Goal: Task Accomplishment & Management: Complete application form

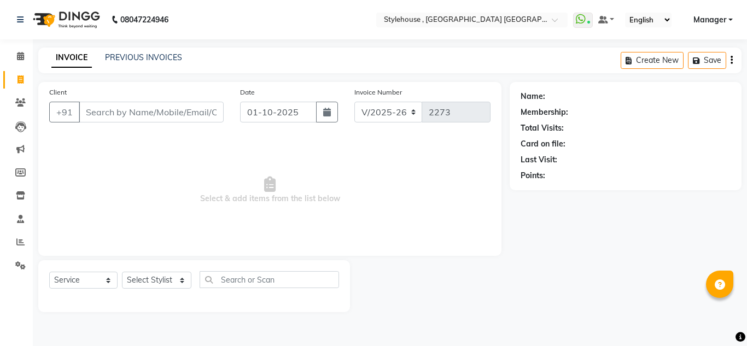
select select "7793"
select select "service"
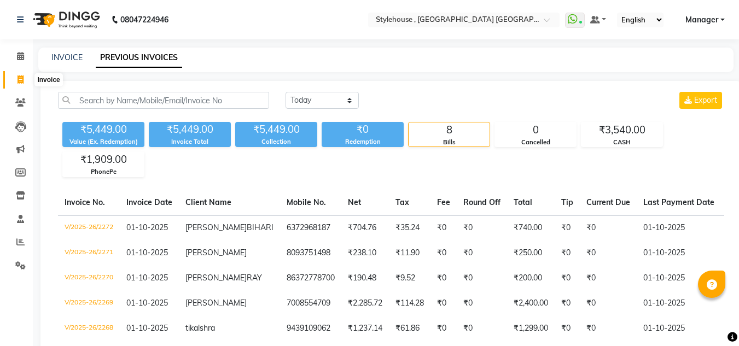
click at [20, 77] on icon at bounding box center [21, 79] width 6 height 8
select select "service"
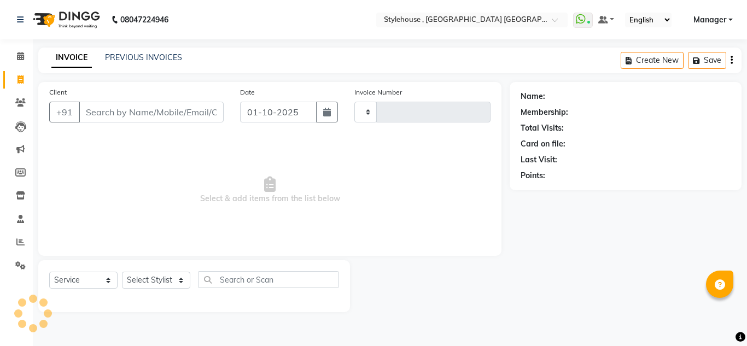
type input "2273"
select select "7793"
click at [183, 278] on select "Select Stylist ANIL BARIK JYOTIRANJAN BARIK KANHA KISALAY MAMMA Manager Manisha…" at bounding box center [156, 280] width 69 height 17
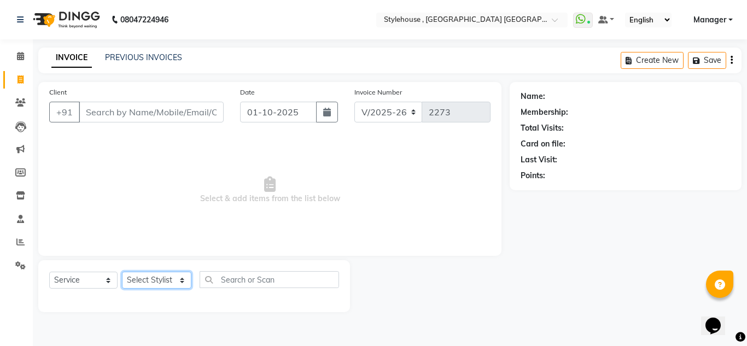
select select "69895"
click at [122, 272] on select "Select Stylist ANIL BARIK JYOTIRANJAN BARIK KANHA KISALAY MAMMA Manager Manisha…" at bounding box center [156, 280] width 69 height 17
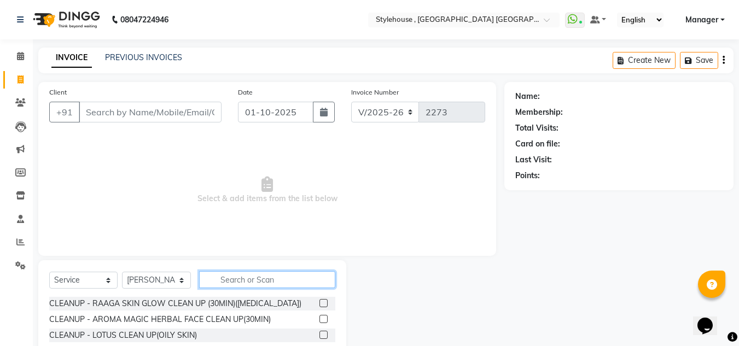
click at [239, 281] on input "text" at bounding box center [267, 279] width 136 height 17
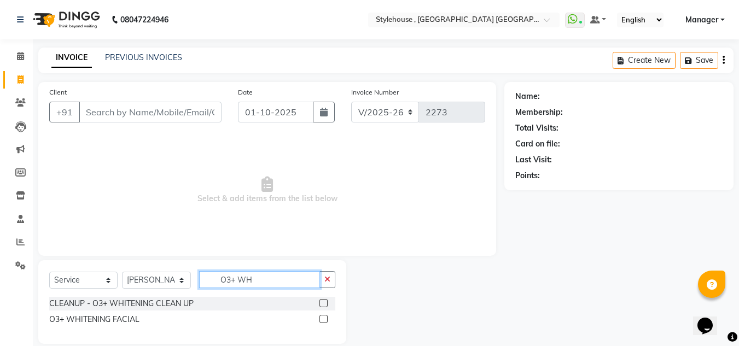
type input "O3+ WH"
click at [323, 316] on label at bounding box center [323, 319] width 8 height 8
click at [323, 316] on input "checkbox" at bounding box center [322, 319] width 7 height 7
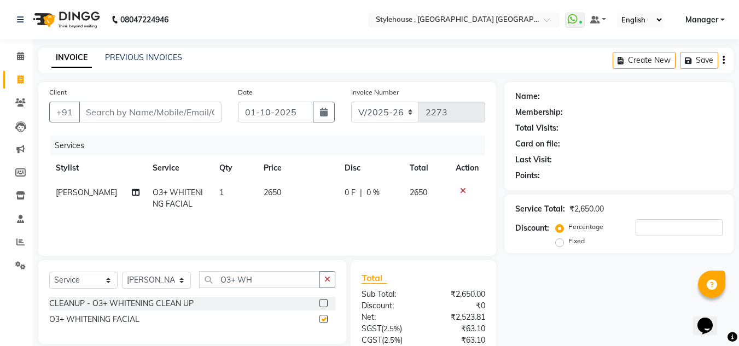
checkbox input "false"
click at [282, 190] on td "2650" at bounding box center [297, 199] width 81 height 36
select select "69895"
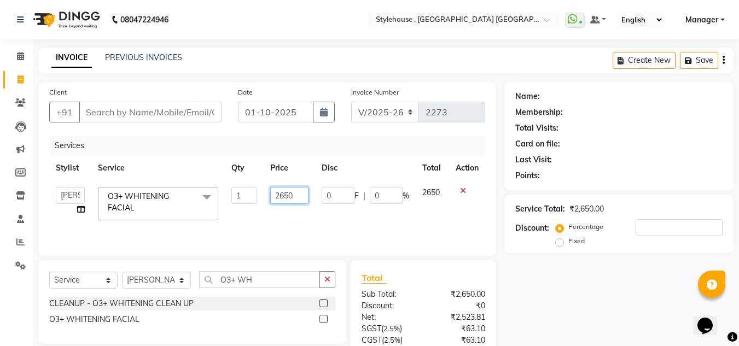
click at [303, 197] on input "2650" at bounding box center [289, 195] width 38 height 17
type input "2"
type input "3000"
click at [548, 288] on div "Name: Membership: Total Visits: Card on file: Last Visit: Points: Service Total…" at bounding box center [622, 251] width 237 height 339
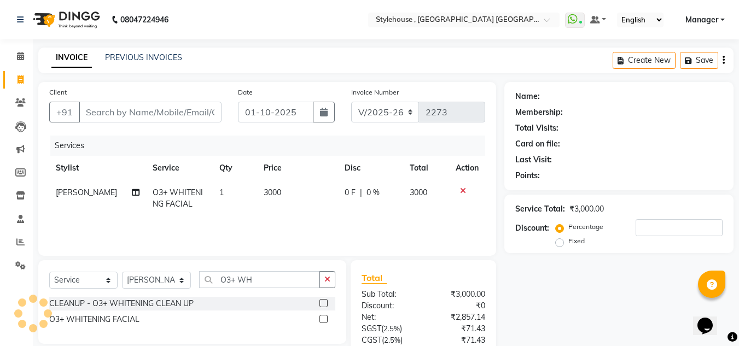
click at [370, 190] on span "0 %" at bounding box center [373, 192] width 13 height 11
select select "69895"
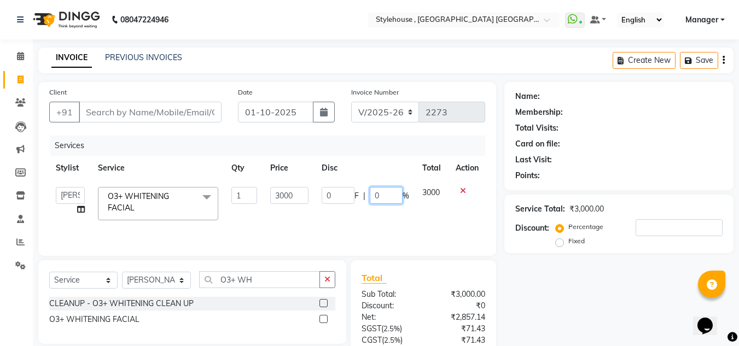
click at [380, 194] on input "0" at bounding box center [386, 195] width 33 height 17
type input "20"
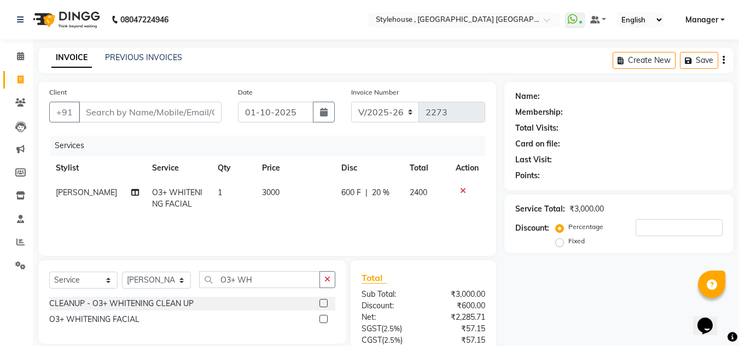
click at [562, 277] on div "Name: Membership: Total Visits: Card on file: Last Visit: Points: Service Total…" at bounding box center [622, 251] width 237 height 339
click at [280, 192] on td "3000" at bounding box center [295, 199] width 80 height 36
select select "69895"
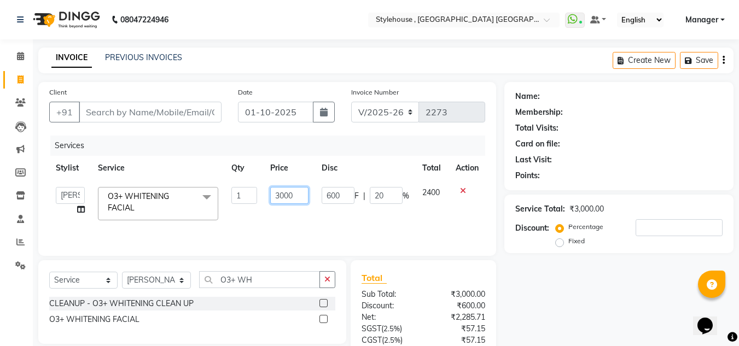
click at [304, 199] on input "3000" at bounding box center [289, 195] width 38 height 17
type input "3200"
click at [572, 288] on div "Name: Membership: Total Visits: Card on file: Last Visit: Points: Service Total…" at bounding box center [622, 251] width 237 height 339
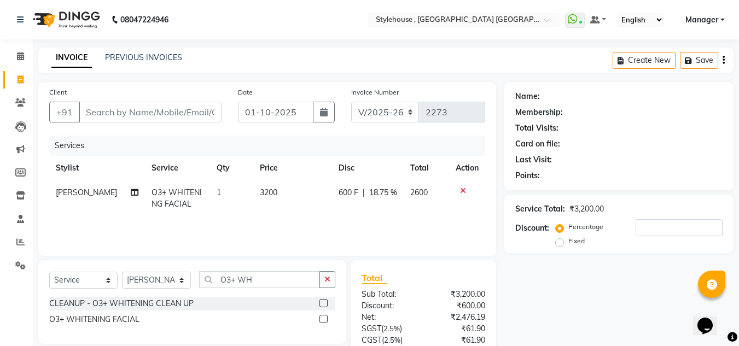
click at [351, 191] on span "600 F" at bounding box center [349, 192] width 20 height 11
select select "69895"
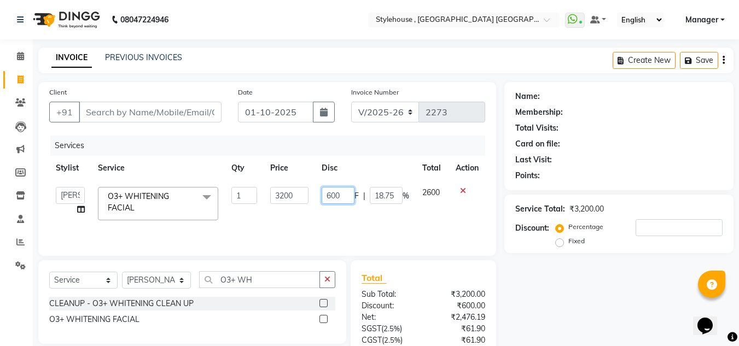
click at [345, 196] on input "600" at bounding box center [338, 195] width 33 height 17
type input "6"
type input "700"
click at [591, 287] on div "Name: Membership: Total Visits: Card on file: Last Visit: Points: Service Total…" at bounding box center [622, 251] width 237 height 339
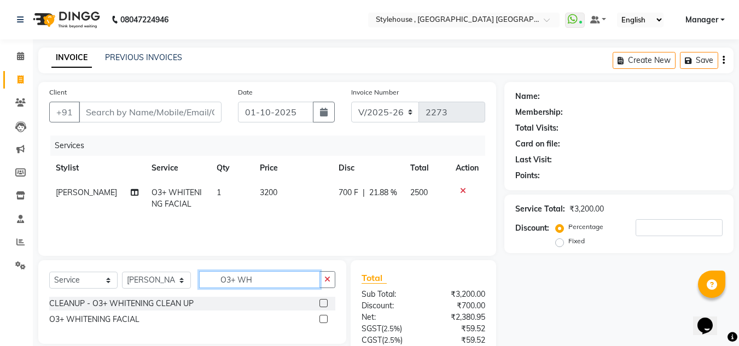
click at [257, 278] on input "O3+ WH" at bounding box center [259, 279] width 121 height 17
type input "O"
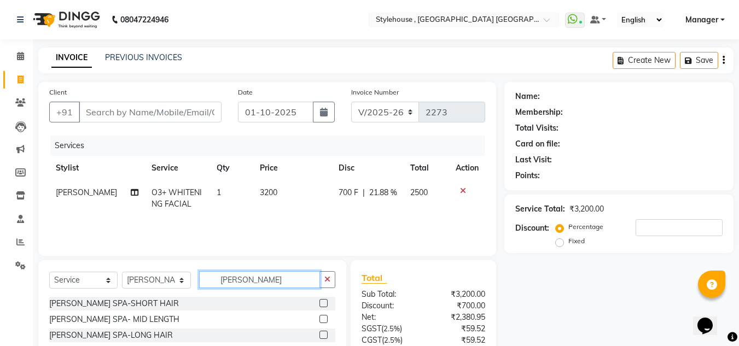
type input "SHEA"
click at [323, 319] on label at bounding box center [323, 319] width 8 height 8
click at [323, 319] on input "checkbox" at bounding box center [322, 319] width 7 height 7
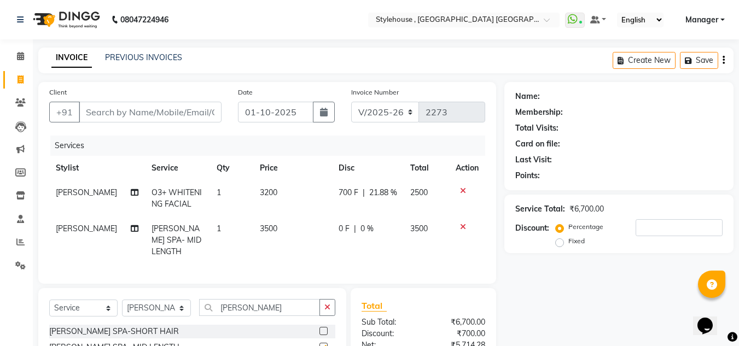
checkbox input "false"
click at [364, 227] on span "0 %" at bounding box center [367, 228] width 13 height 11
select select "69895"
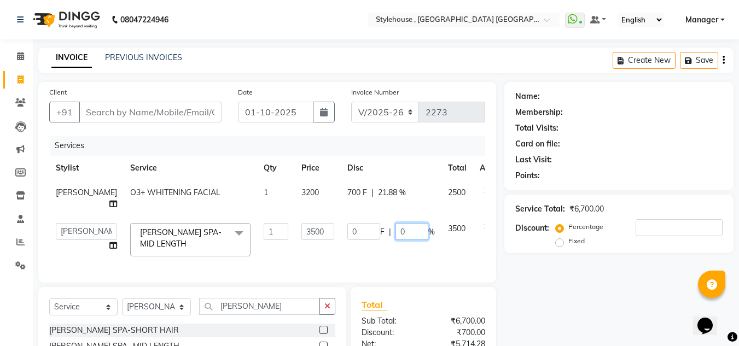
click at [396, 230] on input "0" at bounding box center [412, 231] width 33 height 17
type input "20"
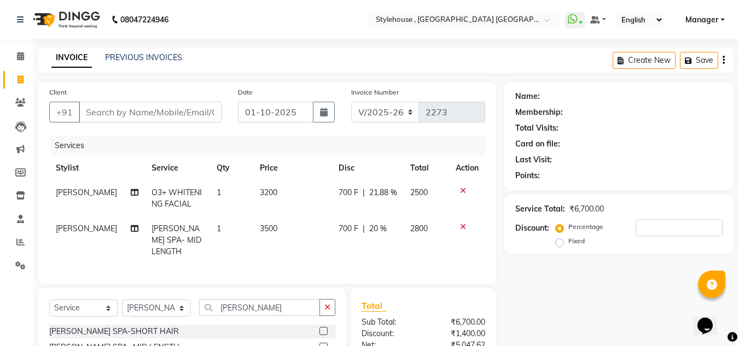
click at [562, 276] on div "Name: Membership: Total Visits: Card on file: Last Visit: Points: Service Total…" at bounding box center [622, 265] width 237 height 367
click at [156, 117] on input "Client" at bounding box center [150, 112] width 143 height 21
type input "9"
type input "0"
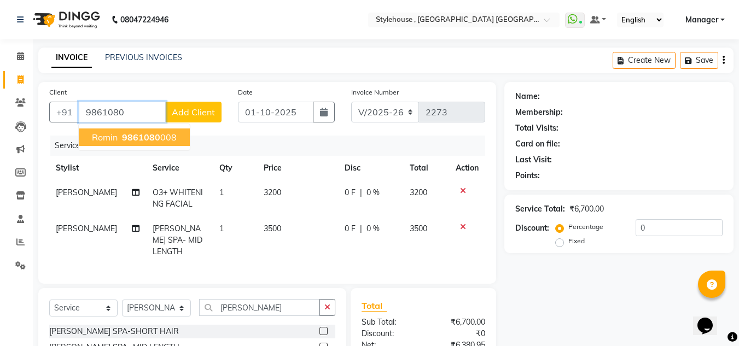
click at [158, 137] on span "9861080" at bounding box center [141, 137] width 38 height 11
type input "9861080008"
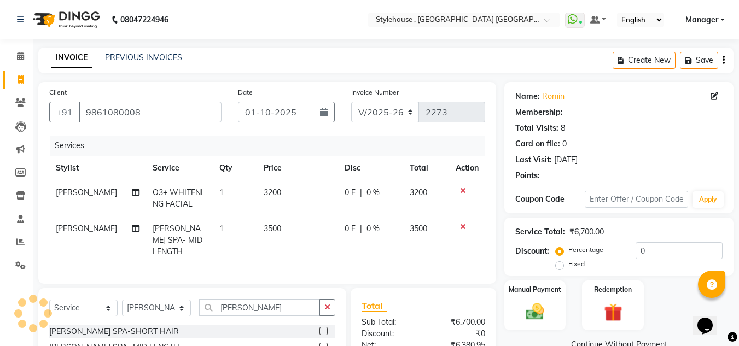
select select "1: Object"
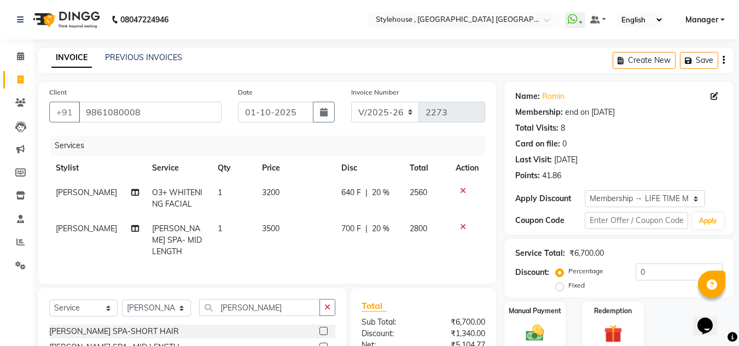
type input "20"
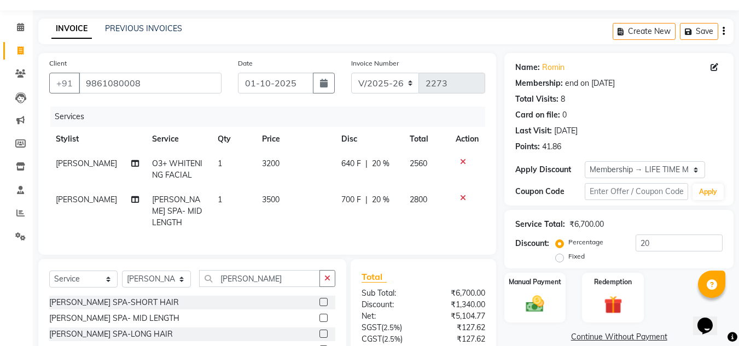
scroll to position [55, 0]
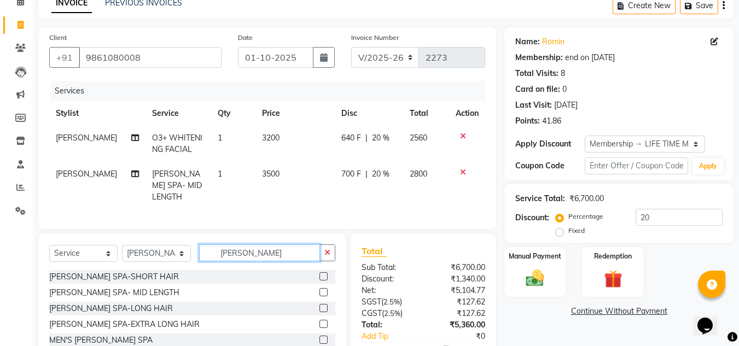
click at [258, 249] on input "SHEA" at bounding box center [259, 253] width 121 height 17
type input "S"
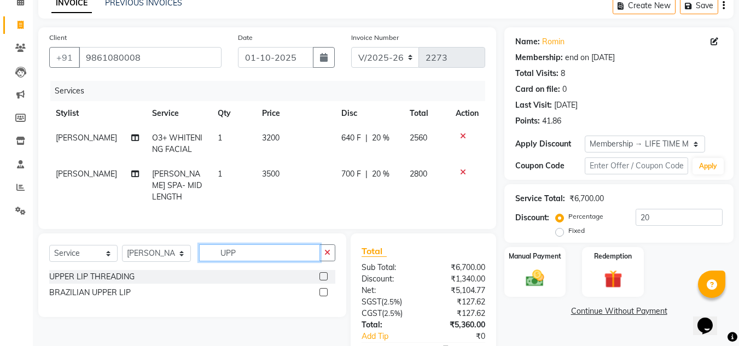
type input "UPP"
click at [323, 272] on label at bounding box center [323, 276] width 8 height 8
click at [323, 274] on input "checkbox" at bounding box center [322, 277] width 7 height 7
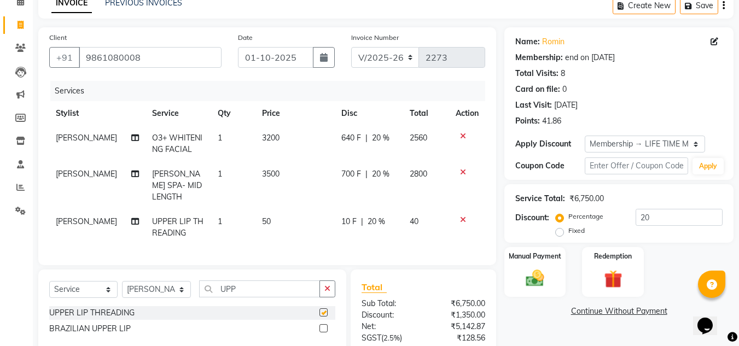
checkbox input "false"
click at [180, 284] on select "Select Stylist ANIL BARIK JYOTIRANJAN BARIK KANHA KISALAY MAMMA Manager Manisha…" at bounding box center [156, 289] width 69 height 17
select select "69899"
click at [122, 281] on select "Select Stylist ANIL BARIK JYOTIRANJAN BARIK KANHA KISALAY MAMMA Manager Manisha…" at bounding box center [156, 289] width 69 height 17
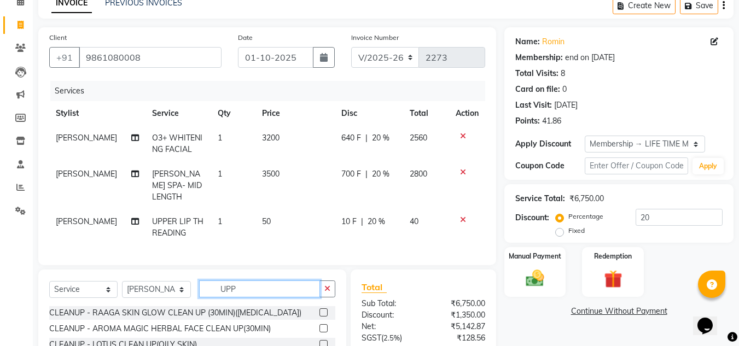
click at [255, 287] on input "UPP" at bounding box center [259, 289] width 121 height 17
type input "U"
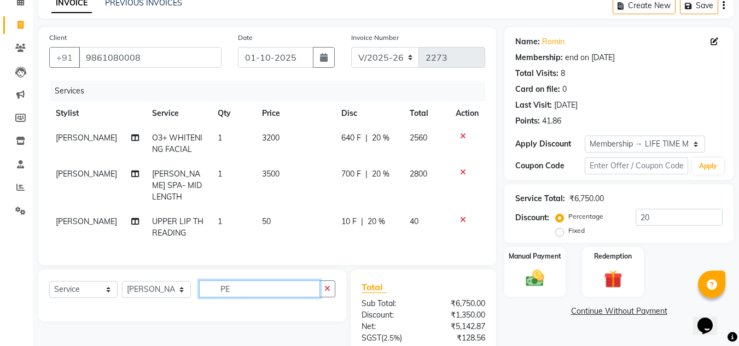
type input "P"
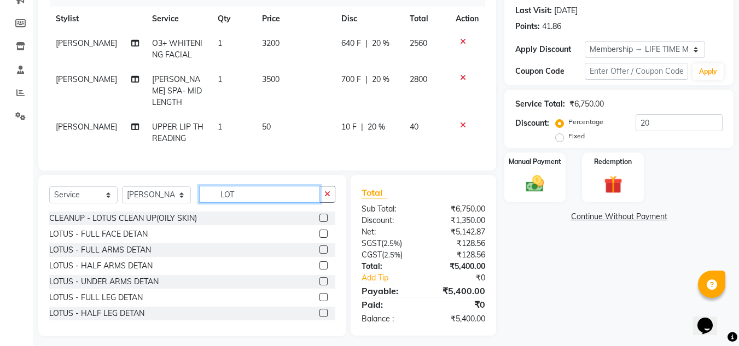
scroll to position [153, 0]
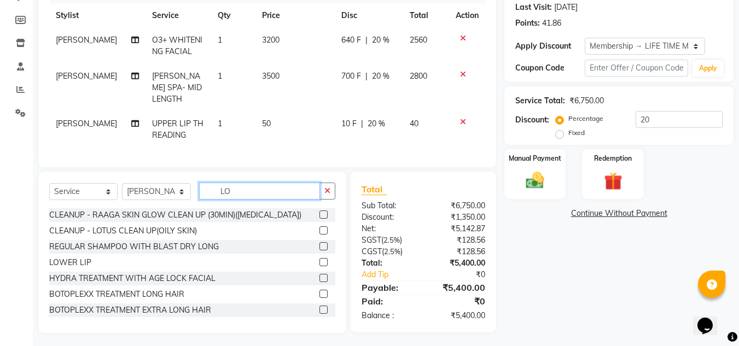
type input "L"
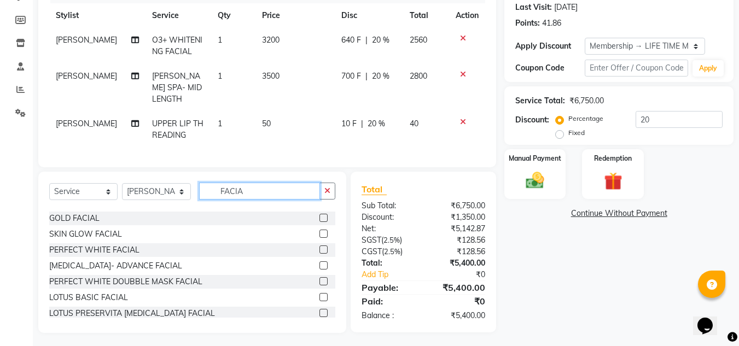
scroll to position [274, 0]
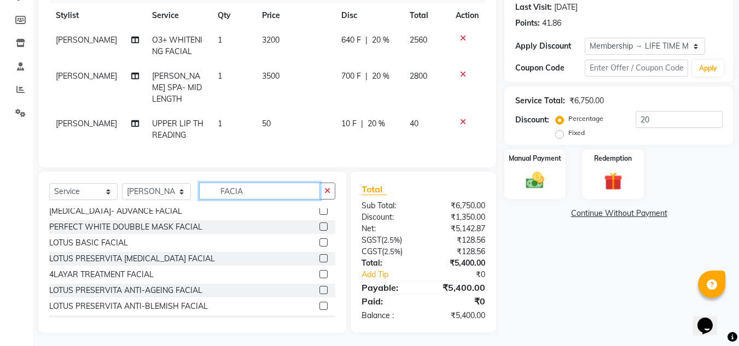
type input "FACIA"
click at [319, 255] on label at bounding box center [323, 258] width 8 height 8
click at [319, 255] on input "checkbox" at bounding box center [322, 258] width 7 height 7
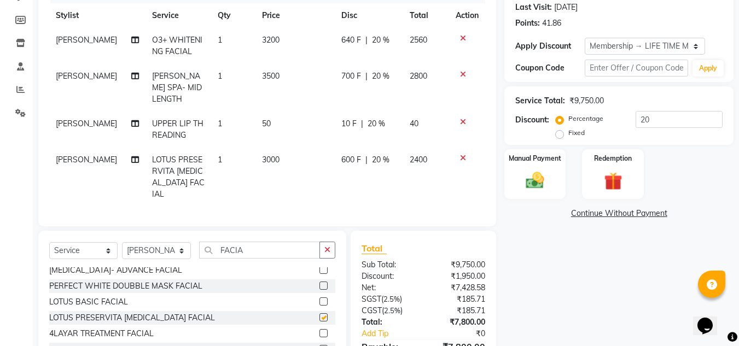
checkbox input "false"
click at [266, 242] on input "FACIA" at bounding box center [259, 250] width 121 height 17
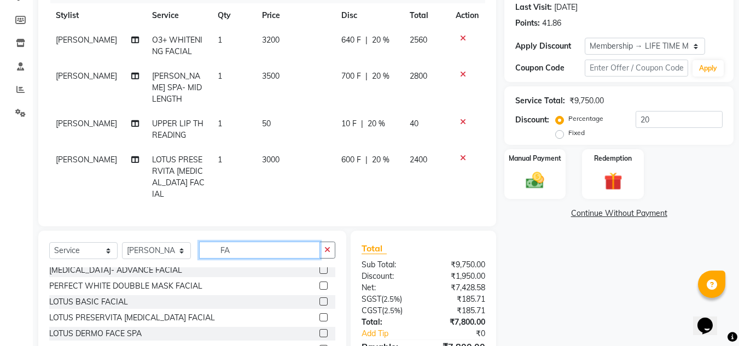
type input "F"
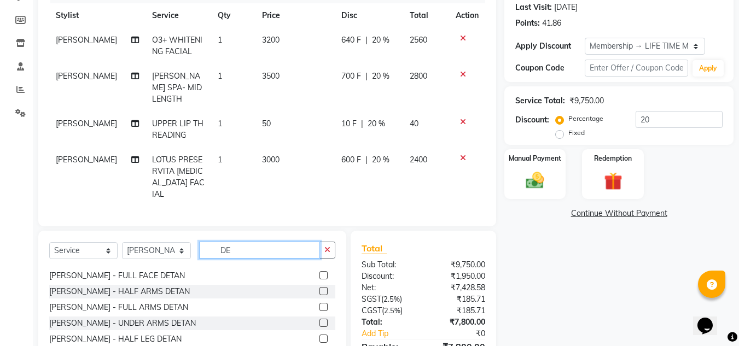
scroll to position [0, 0]
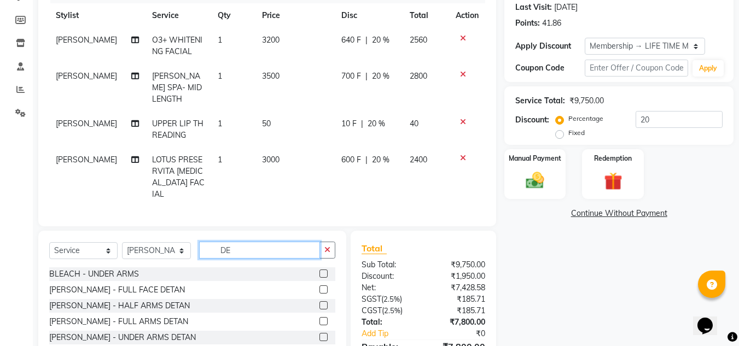
type input "DE"
click at [319, 286] on label at bounding box center [323, 290] width 8 height 8
click at [319, 287] on input "checkbox" at bounding box center [322, 290] width 7 height 7
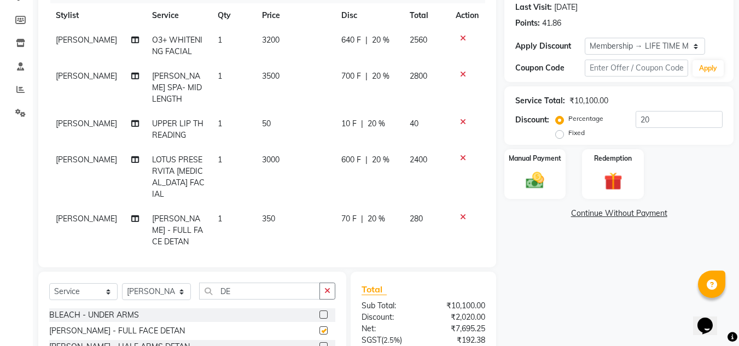
checkbox input "false"
click at [280, 150] on td "3000" at bounding box center [295, 177] width 80 height 59
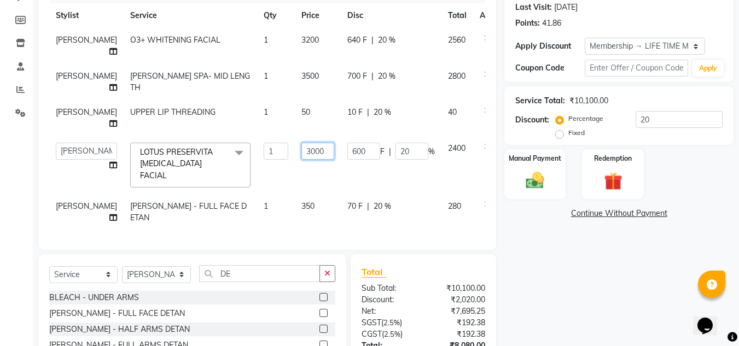
click at [304, 152] on input "3000" at bounding box center [317, 151] width 33 height 17
type input "3"
type input "3500"
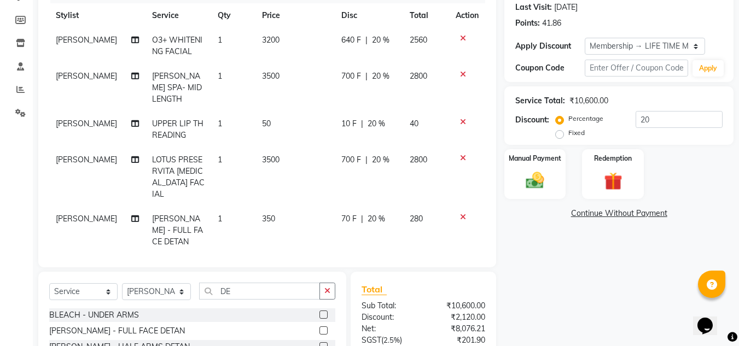
click at [620, 278] on div "Name: Romin Membership: end on 06-04-2125 Total Visits: 8 Card on file: 0 Last …" at bounding box center [622, 181] width 237 height 504
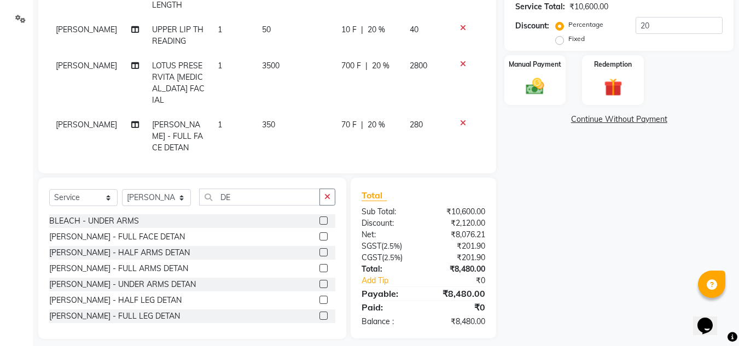
scroll to position [248, 0]
click at [539, 86] on img at bounding box center [535, 85] width 31 height 22
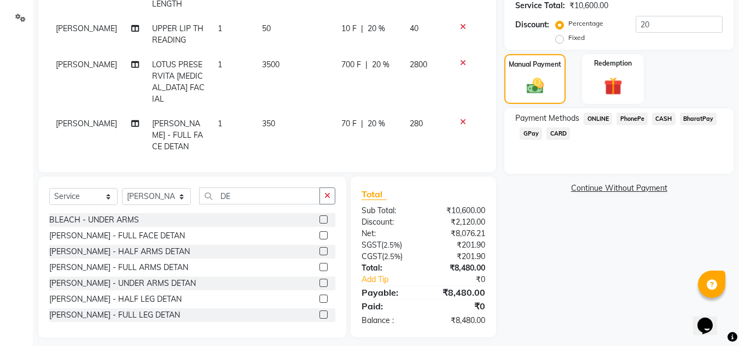
click at [563, 135] on span "CARD" at bounding box center [559, 133] width 24 height 13
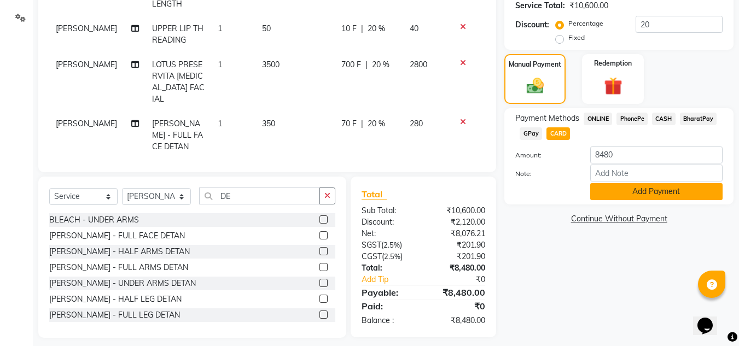
click at [662, 189] on button "Add Payment" at bounding box center [656, 191] width 132 height 17
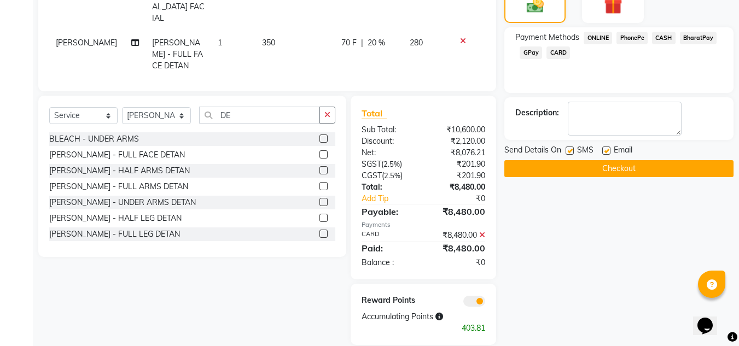
scroll to position [336, 0]
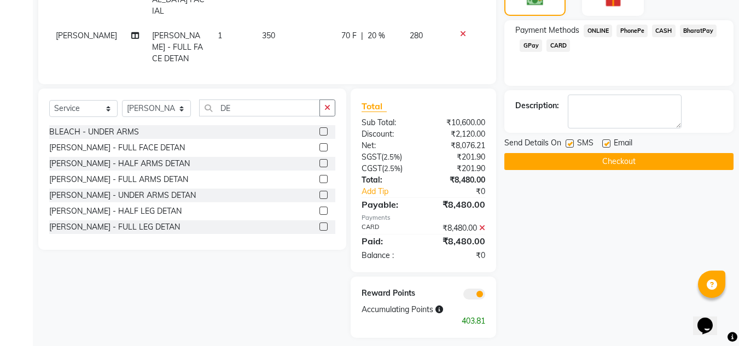
click at [618, 165] on button "Checkout" at bounding box center [618, 161] width 229 height 17
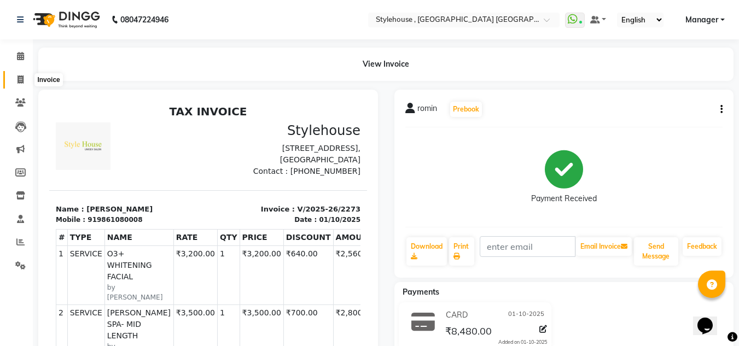
click at [24, 77] on icon at bounding box center [21, 79] width 6 height 8
select select "service"
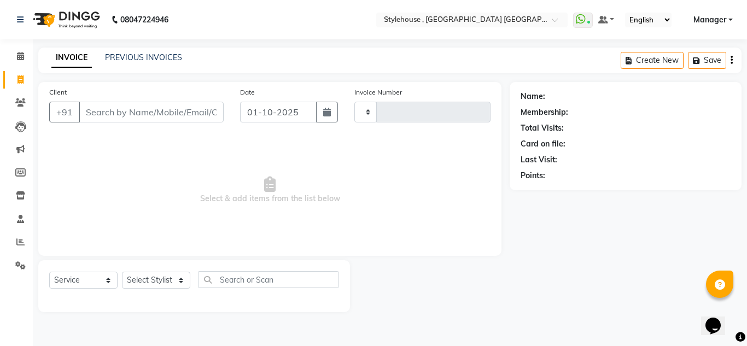
type input "2274"
select select "7793"
click at [165, 60] on link "PREVIOUS INVOICES" at bounding box center [143, 58] width 77 height 10
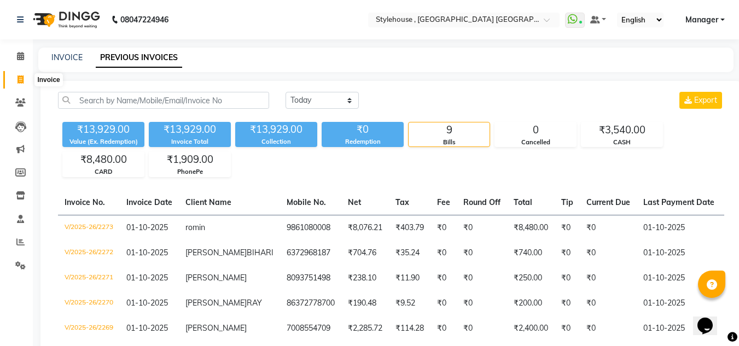
click at [18, 82] on icon at bounding box center [21, 79] width 6 height 8
select select "service"
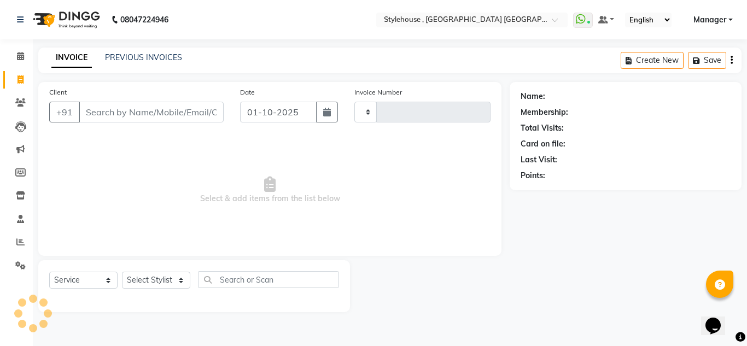
type input "2274"
select select "7793"
click at [181, 278] on select "Select Stylist ANIL BARIK JYOTIRANJAN BARIK KANHA KISALAY MAMMA Manager Manisha…" at bounding box center [156, 280] width 69 height 17
select select "69899"
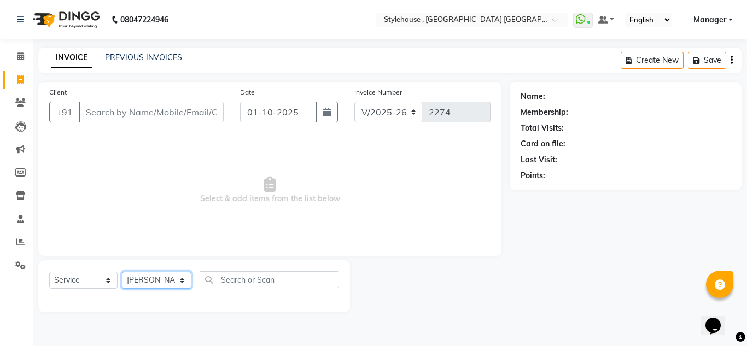
click at [122, 272] on select "Select Stylist ANIL BARIK JYOTIRANJAN BARIK KANHA KISALAY MAMMA Manager Manisha…" at bounding box center [156, 280] width 69 height 17
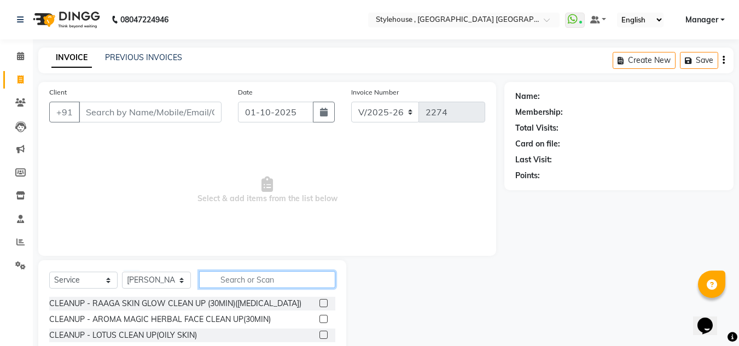
click at [241, 280] on input "text" at bounding box center [267, 279] width 136 height 17
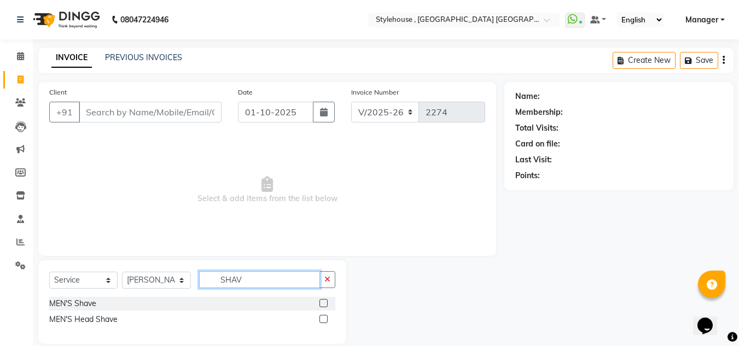
type input "SHAV"
click at [322, 306] on label at bounding box center [323, 303] width 8 height 8
click at [322, 306] on input "checkbox" at bounding box center [322, 303] width 7 height 7
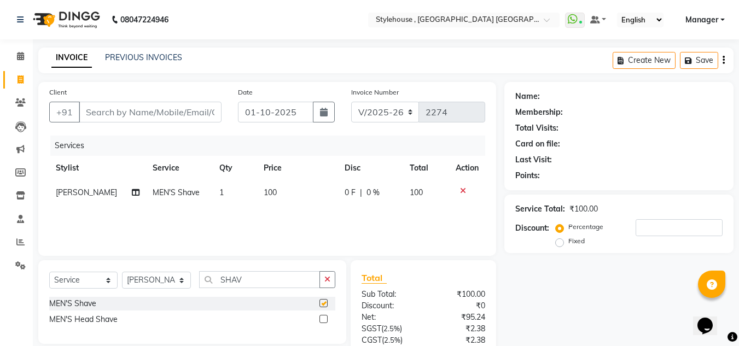
checkbox input "false"
click at [132, 119] on input "Client" at bounding box center [150, 112] width 143 height 21
type input "8"
type input "0"
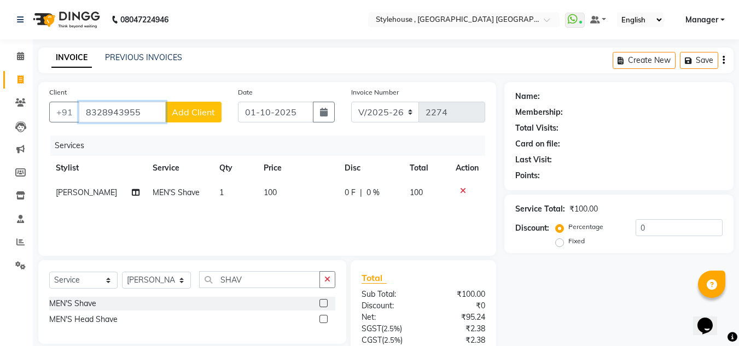
type input "8328943955"
click at [214, 118] on button "Add Client" at bounding box center [193, 112] width 56 height 21
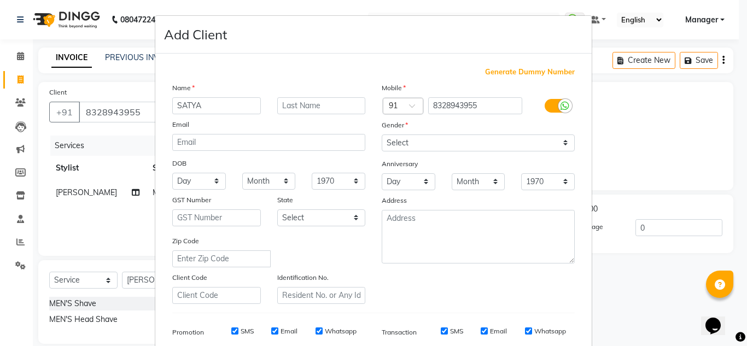
type input "SATYA"
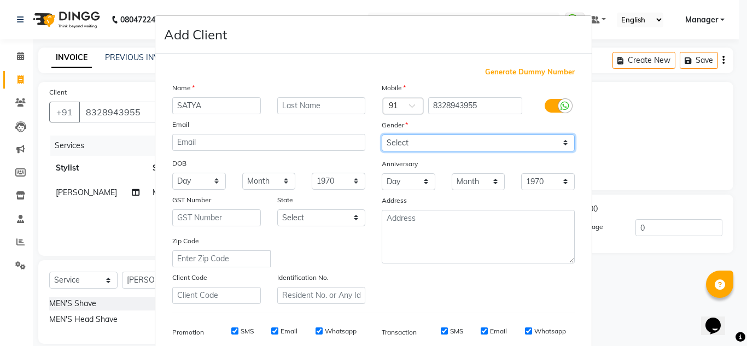
click at [560, 142] on select "Select Male Female Other Prefer Not To Say" at bounding box center [478, 143] width 193 height 17
click at [382, 135] on select "Select Male Female Other Prefer Not To Say" at bounding box center [478, 143] width 193 height 17
click at [563, 142] on select "Select Male Female Other Prefer Not To Say" at bounding box center [478, 143] width 193 height 17
select select "male"
click at [382, 135] on select "Select Male Female Other Prefer Not To Say" at bounding box center [478, 143] width 193 height 17
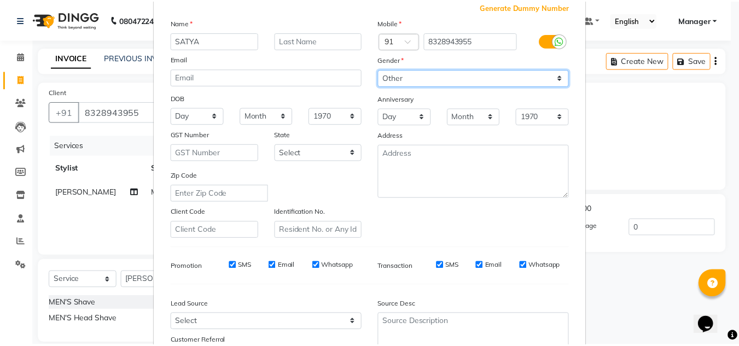
scroll to position [159, 0]
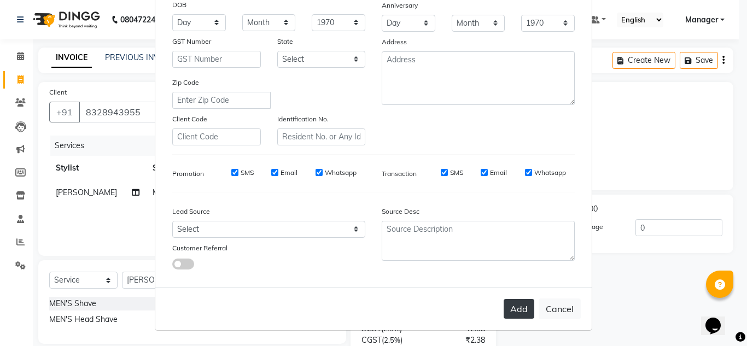
click at [515, 306] on button "Add" at bounding box center [519, 309] width 31 height 20
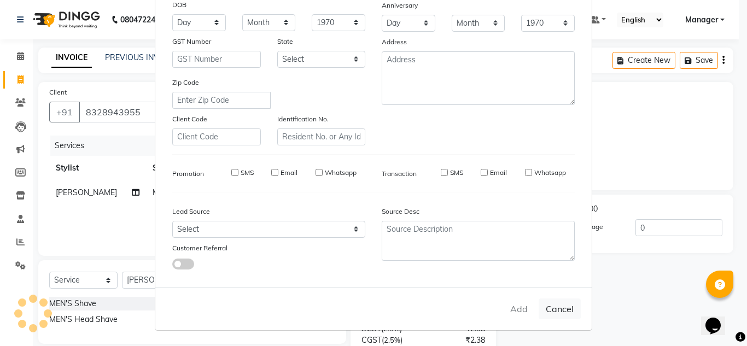
select select
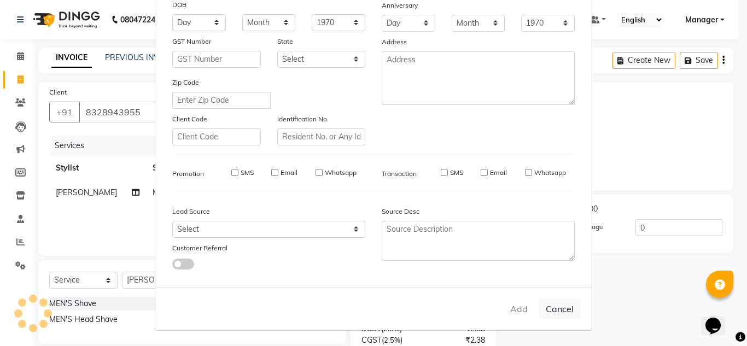
select select
checkbox input "false"
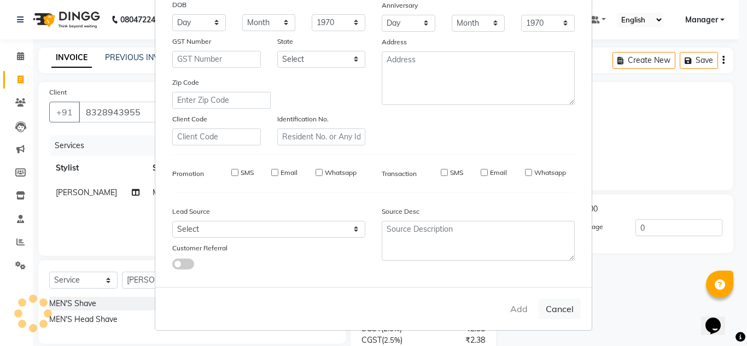
checkbox input "false"
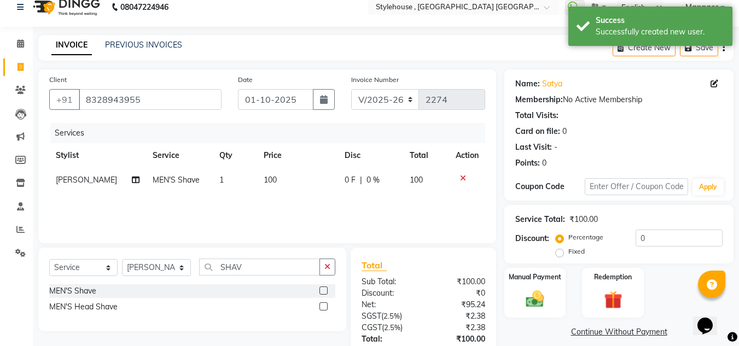
scroll to position [0, 0]
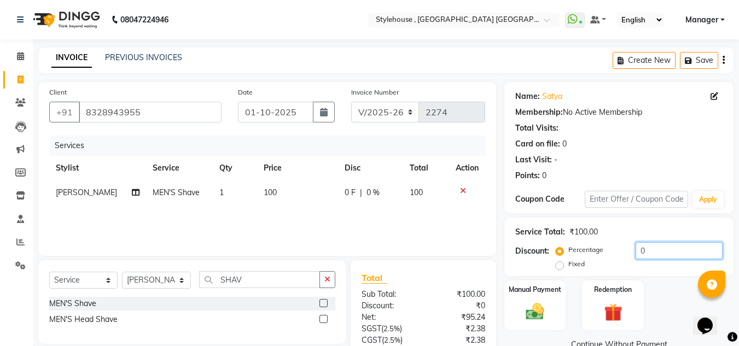
click at [665, 252] on input "0" at bounding box center [679, 250] width 87 height 17
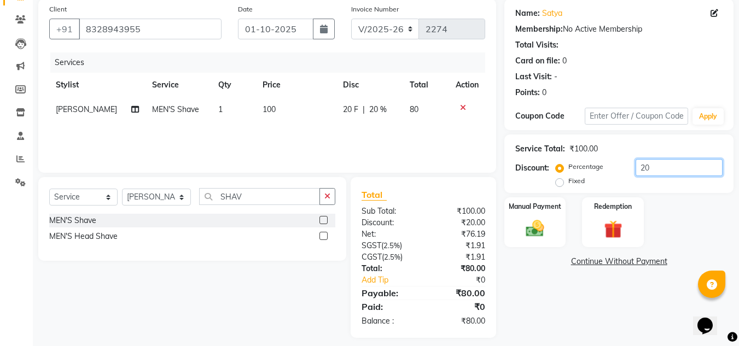
scroll to position [91, 0]
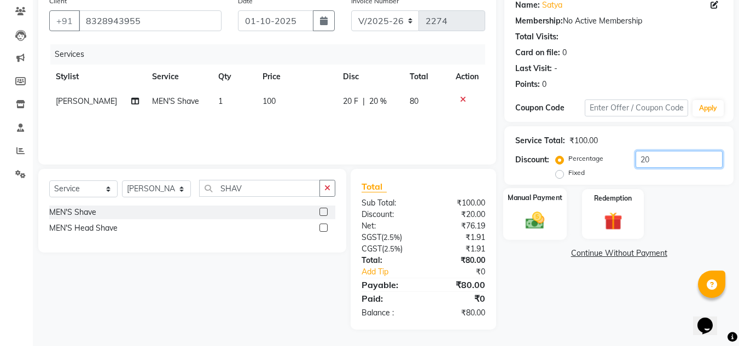
type input "20"
click at [540, 222] on img at bounding box center [535, 221] width 31 height 22
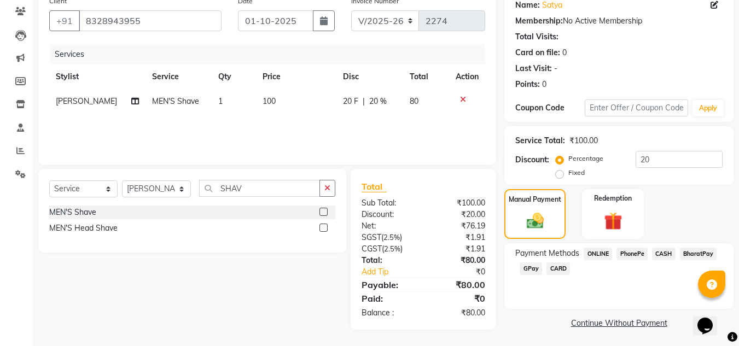
scroll to position [93, 0]
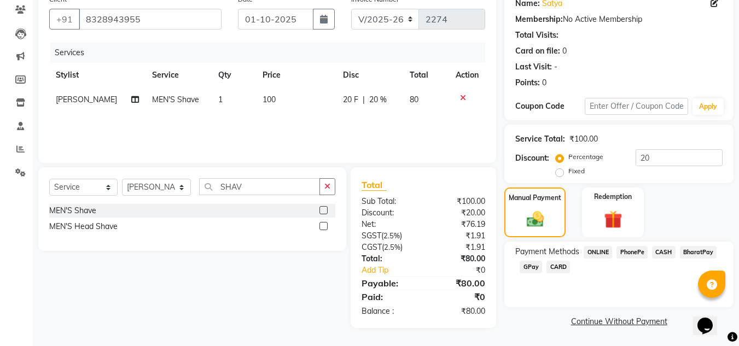
click at [666, 252] on span "CASH" at bounding box center [664, 252] width 24 height 13
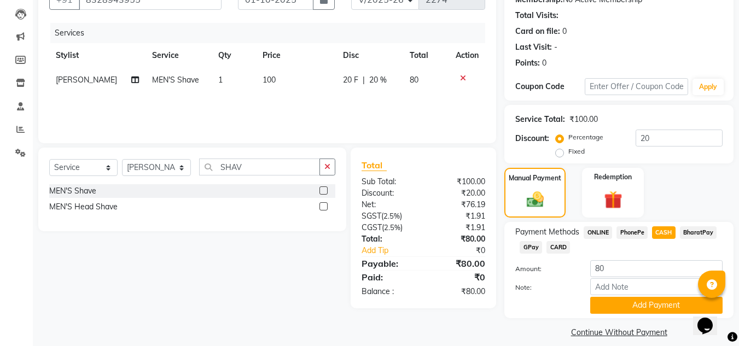
scroll to position [124, 0]
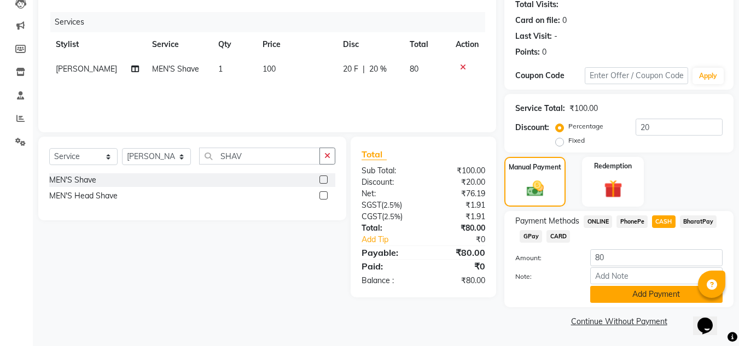
click at [657, 298] on button "Add Payment" at bounding box center [656, 294] width 132 height 17
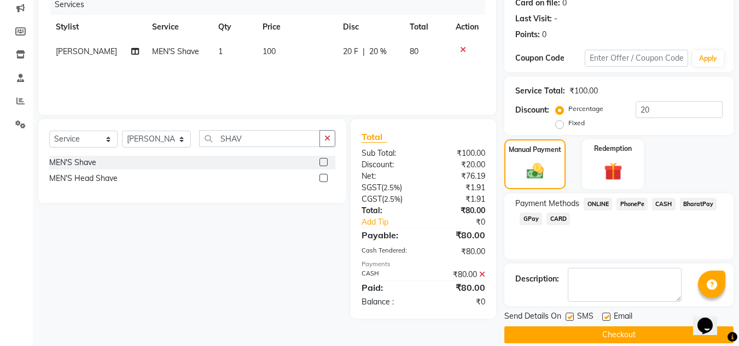
scroll to position [155, 0]
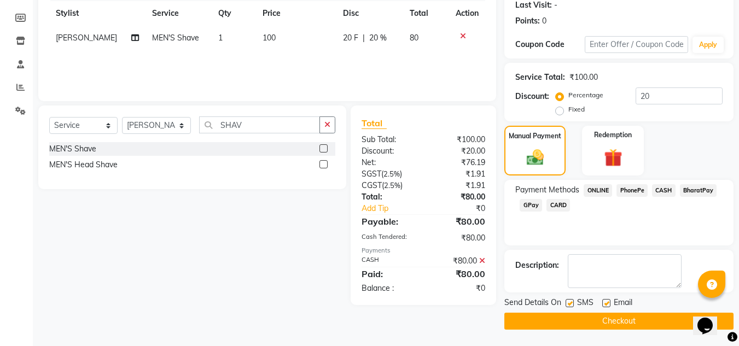
click at [623, 321] on button "Checkout" at bounding box center [618, 321] width 229 height 17
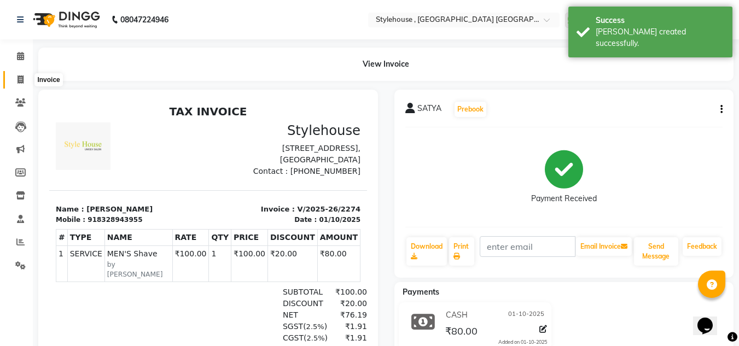
click at [24, 82] on span at bounding box center [20, 80] width 19 height 13
select select "service"
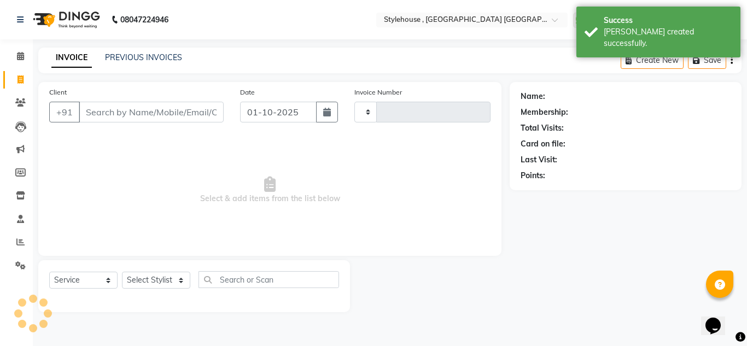
type input "2275"
select select "7793"
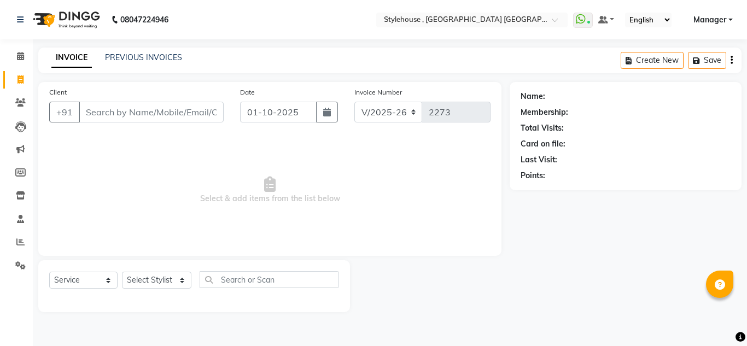
select select "7793"
select select "service"
click at [167, 56] on link "PREVIOUS INVOICES" at bounding box center [143, 58] width 77 height 10
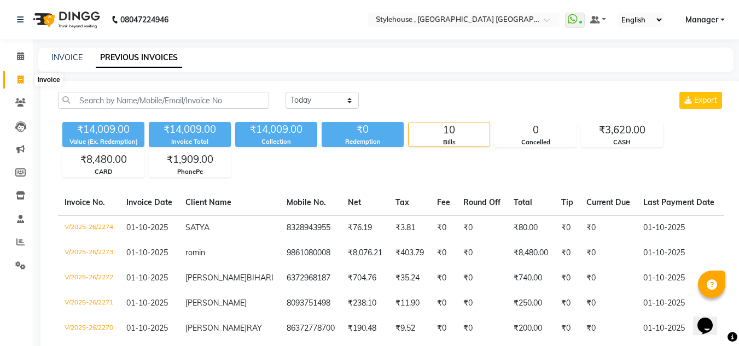
click at [22, 78] on icon at bounding box center [21, 79] width 6 height 8
select select "service"
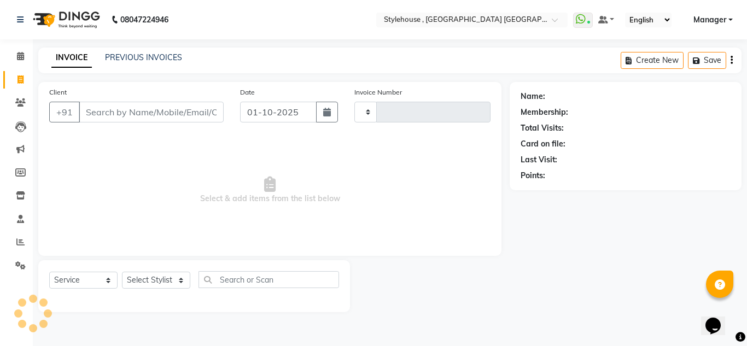
type input "2275"
select select "7793"
click at [177, 281] on select "Select Stylist ANIL BARIK JYOTIRANJAN BARIK KANHA KISALAY MAMMA Manager Manisha…" at bounding box center [156, 280] width 69 height 17
select select "88660"
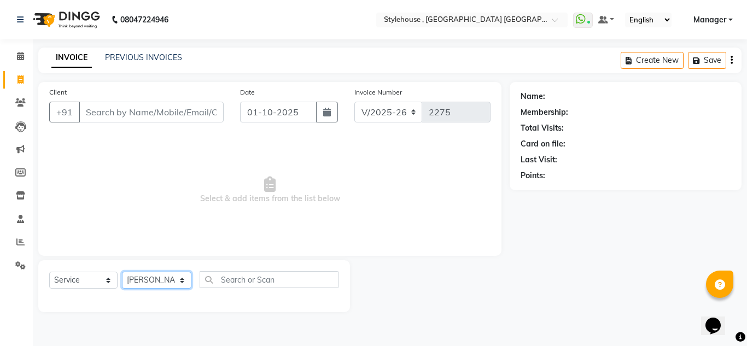
click at [122, 272] on select "Select Stylist ANIL BARIK JYOTIRANJAN BARIK KANHA KISALAY MAMMA Manager Manisha…" at bounding box center [156, 280] width 69 height 17
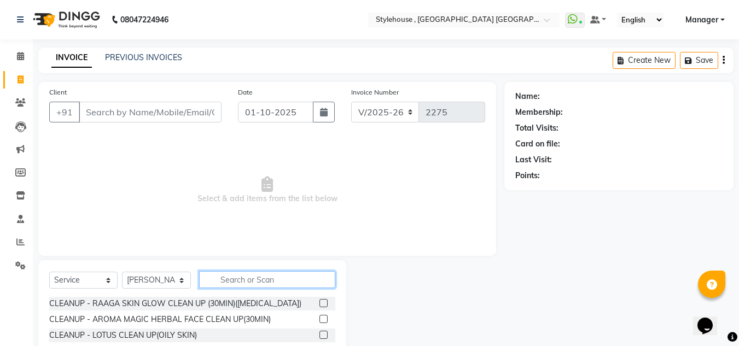
click at [241, 278] on input "text" at bounding box center [267, 279] width 136 height 17
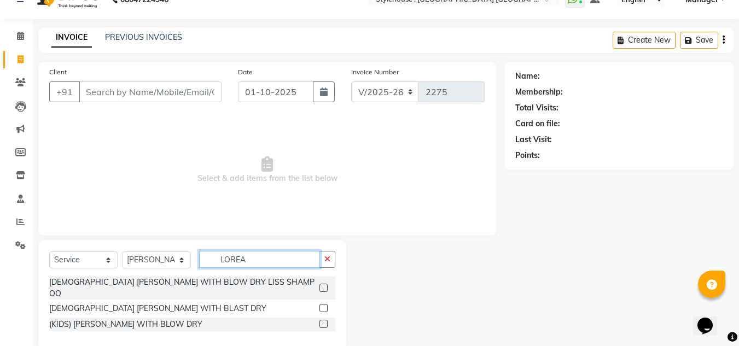
scroll to position [30, 0]
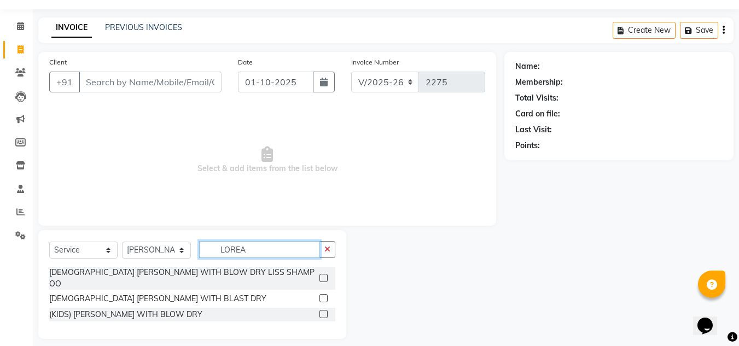
type input "LOREA"
click at [324, 274] on label at bounding box center [323, 278] width 8 height 8
click at [324, 275] on input "checkbox" at bounding box center [322, 278] width 7 height 7
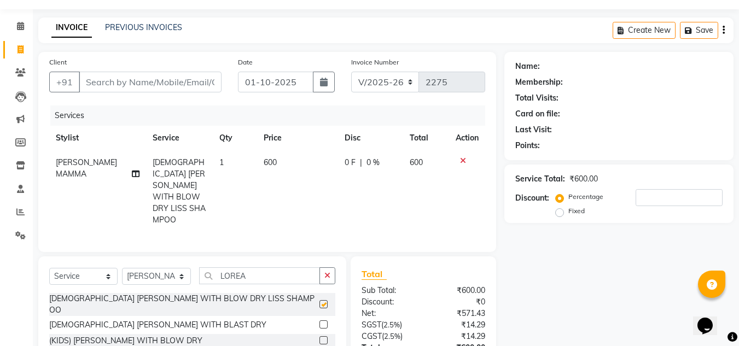
checkbox input "false"
click at [155, 84] on input "Client" at bounding box center [150, 82] width 143 height 21
type input "9"
type input "0"
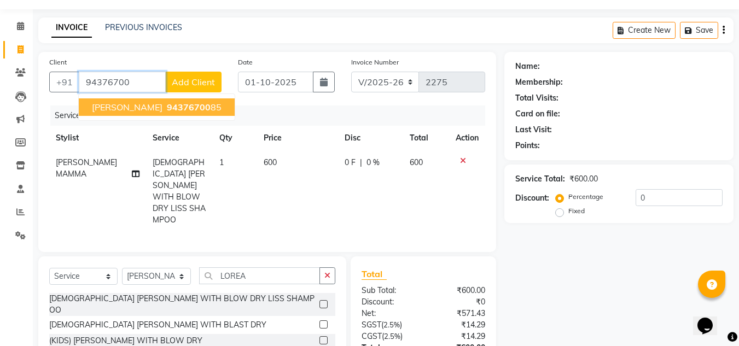
click at [170, 106] on span "94376700" at bounding box center [189, 107] width 44 height 11
type input "9437670085"
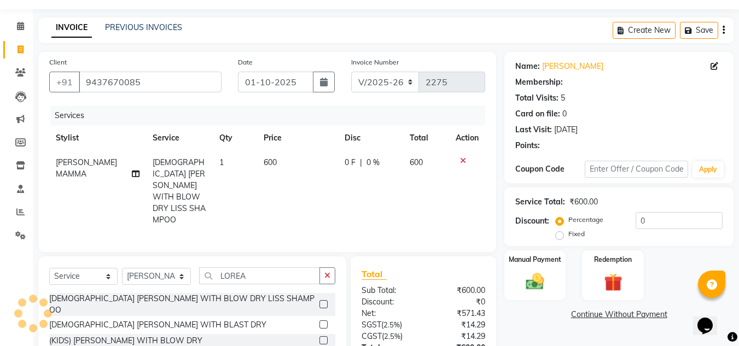
select select "1: Object"
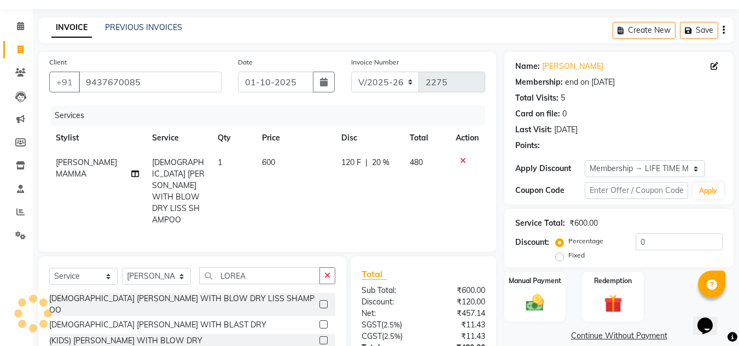
type input "20"
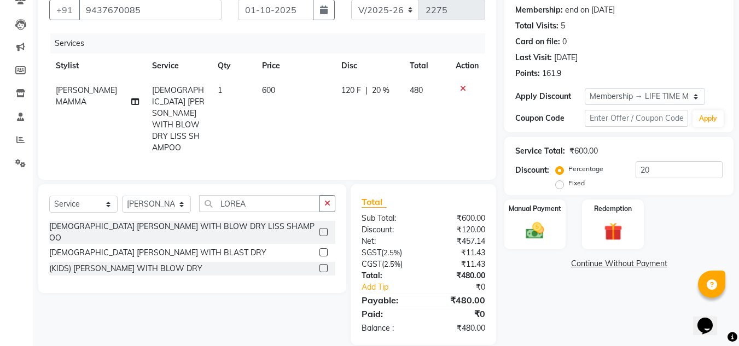
scroll to position [114, 0]
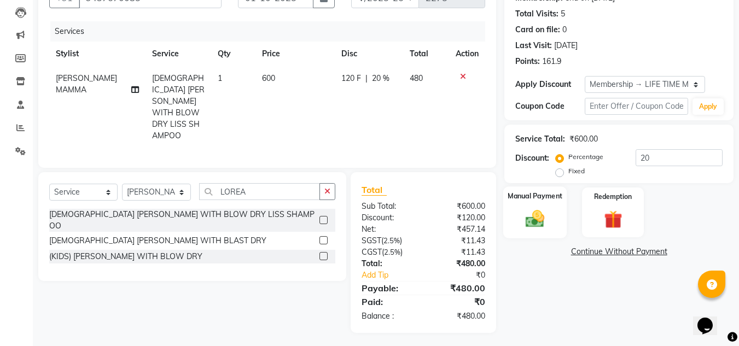
click at [542, 224] on img at bounding box center [535, 219] width 31 height 22
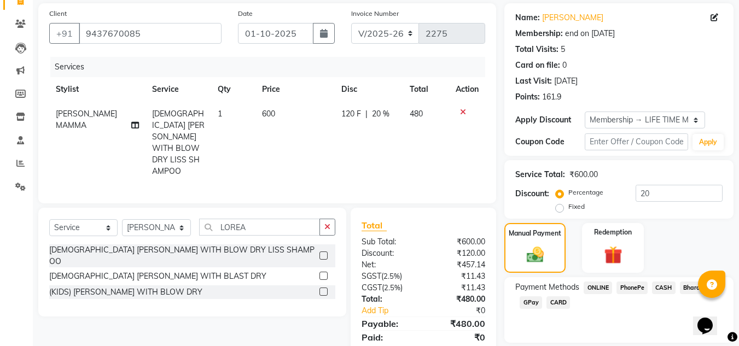
scroll to position [60, 0]
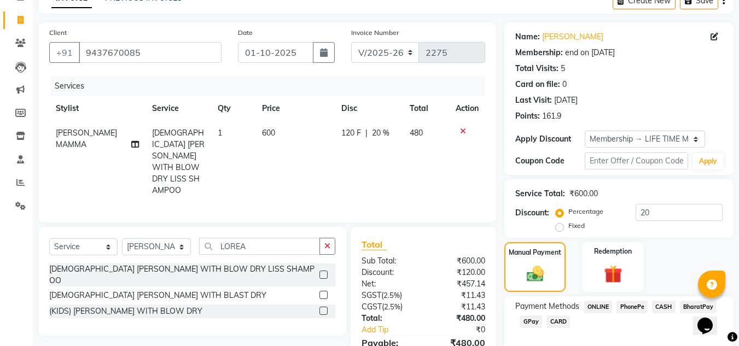
click at [659, 305] on span "CASH" at bounding box center [664, 307] width 24 height 13
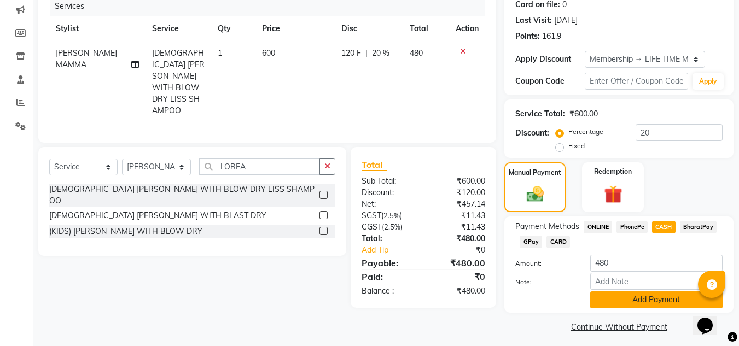
scroll to position [145, 0]
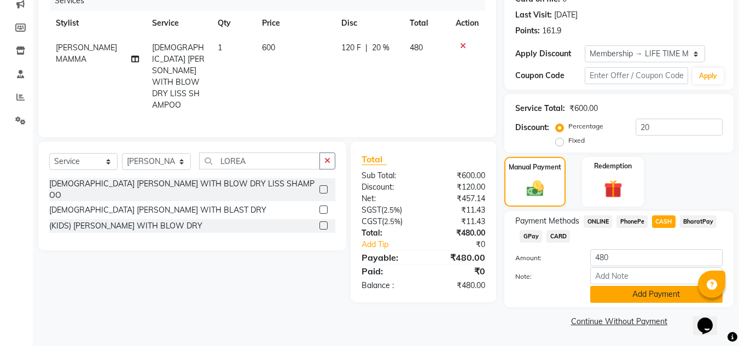
click at [658, 292] on button "Add Payment" at bounding box center [656, 294] width 132 height 17
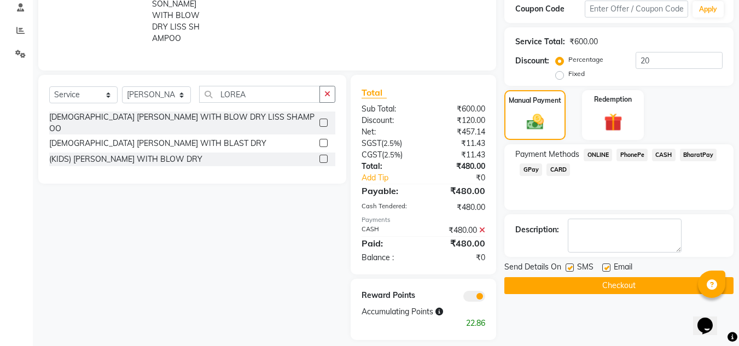
scroll to position [219, 0]
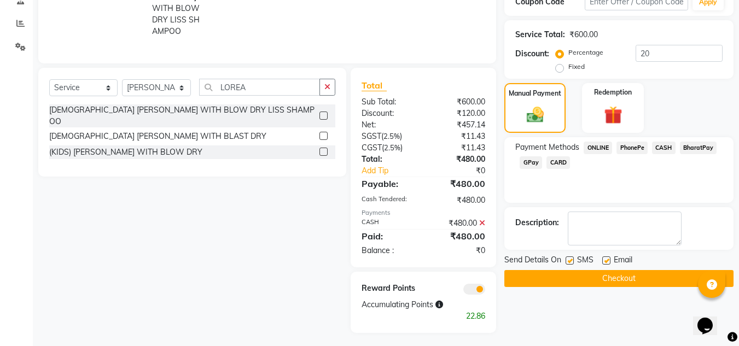
click at [615, 276] on button "Checkout" at bounding box center [618, 278] width 229 height 17
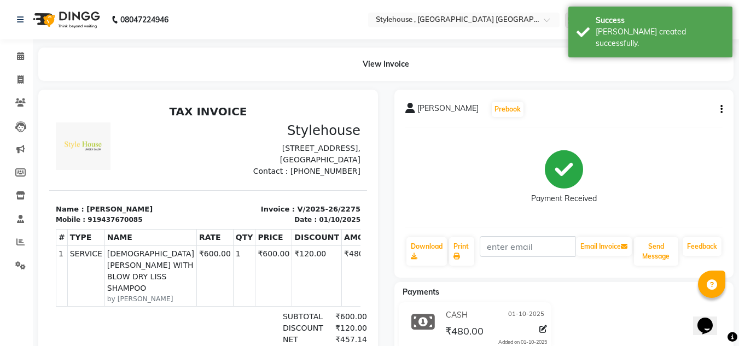
scroll to position [9, 0]
click at [19, 77] on icon at bounding box center [21, 79] width 6 height 8
select select "service"
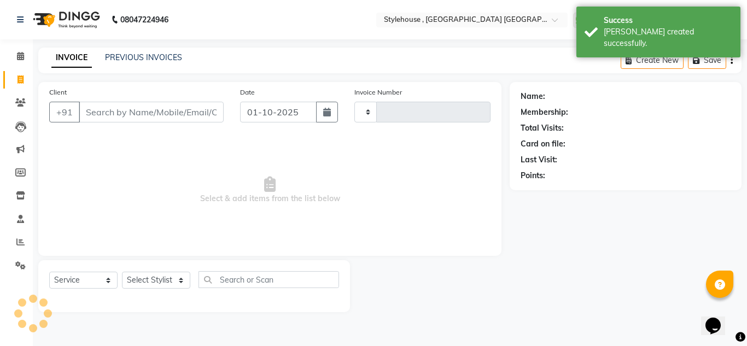
type input "2276"
select select "7793"
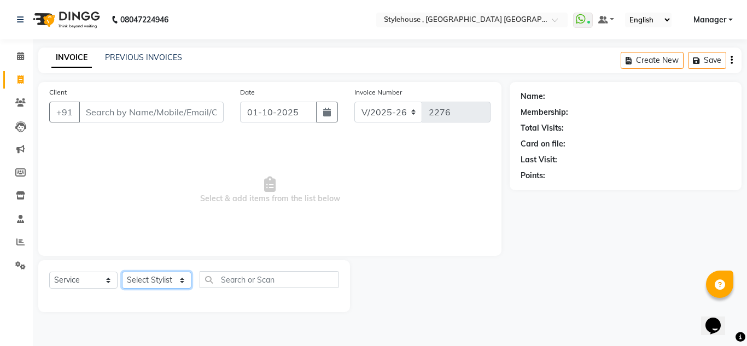
click at [183, 282] on select "Select Stylist ANIL BARIK JYOTIRANJAN BARIK KANHA KISALAY MAMMA Manager Manisha…" at bounding box center [156, 280] width 69 height 17
select select "69893"
click at [122, 272] on select "Select Stylist ANIL BARIK JYOTIRANJAN BARIK KANHA KISALAY MAMMA Manager Manisha…" at bounding box center [156, 280] width 69 height 17
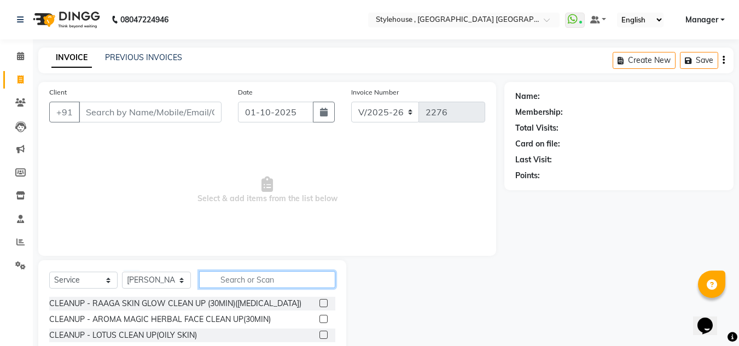
click at [264, 282] on input "text" at bounding box center [267, 279] width 136 height 17
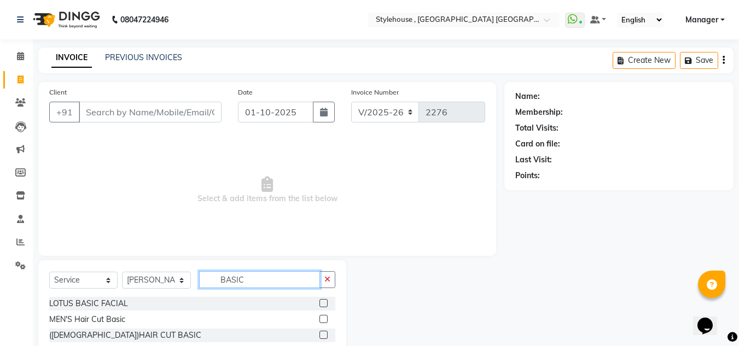
type input "BASIC"
click at [322, 323] on label at bounding box center [323, 319] width 8 height 8
click at [322, 323] on input "checkbox" at bounding box center [322, 319] width 7 height 7
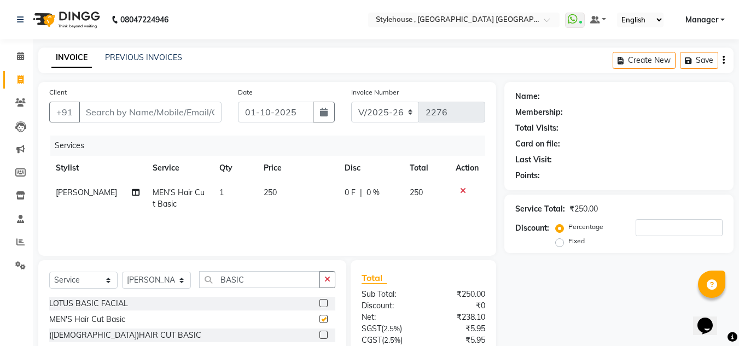
checkbox input "false"
click at [180, 98] on div "Client +91" at bounding box center [135, 108] width 189 height 45
click at [179, 105] on input "Client" at bounding box center [150, 112] width 143 height 21
type input "9"
type input "0"
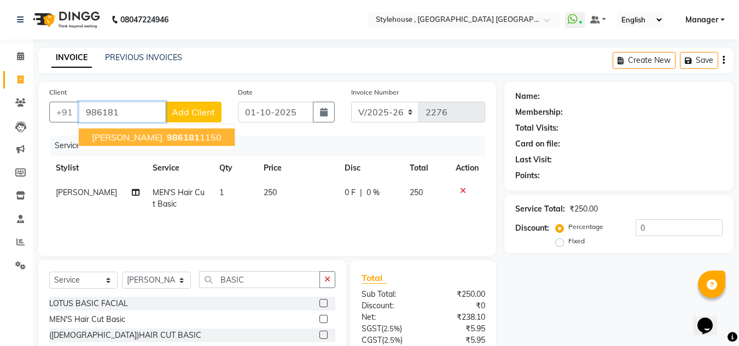
click at [181, 136] on button "Bishal 986181 1150" at bounding box center [157, 138] width 156 height 18
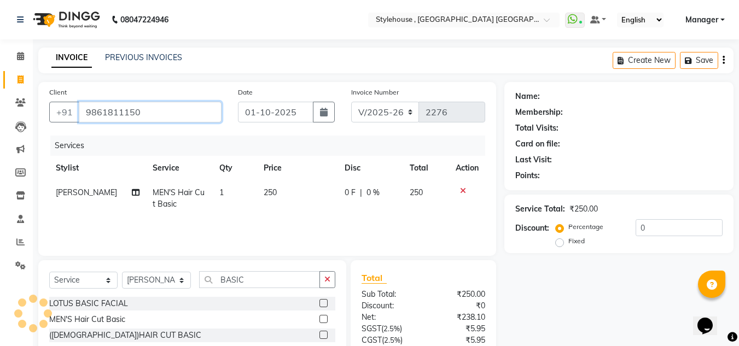
type input "9861811150"
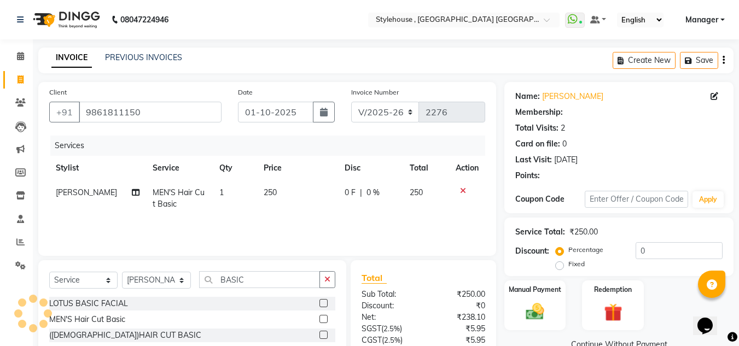
select select "1: Object"
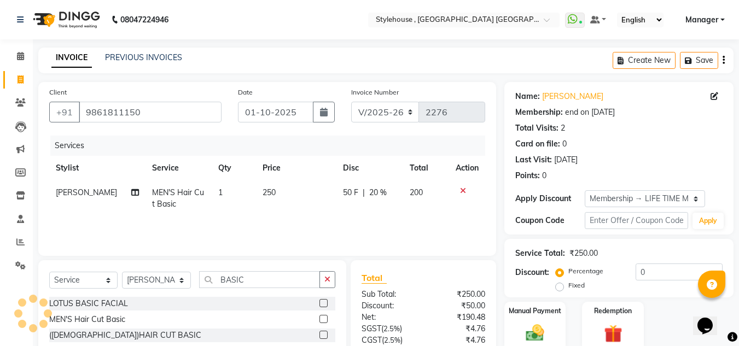
type input "20"
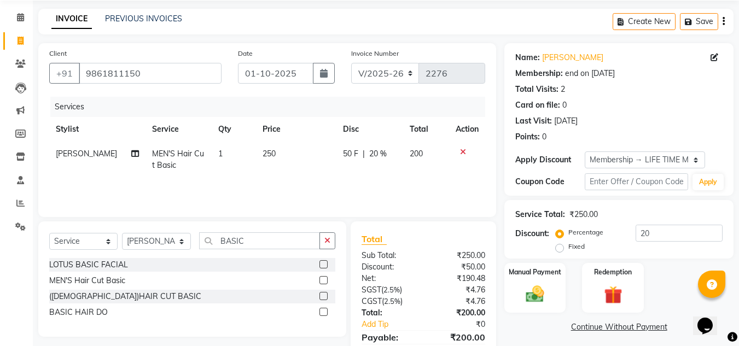
scroll to position [91, 0]
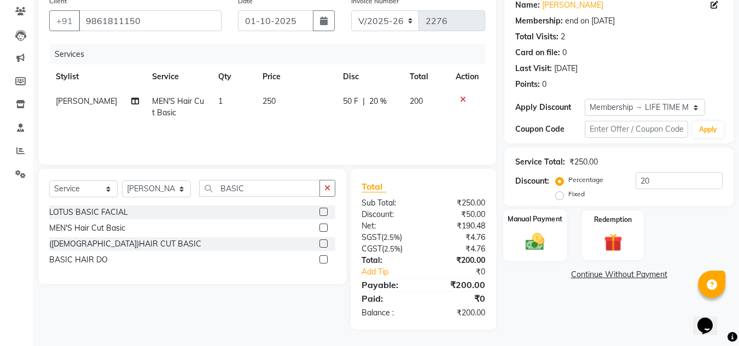
click at [534, 245] on img at bounding box center [535, 242] width 31 height 22
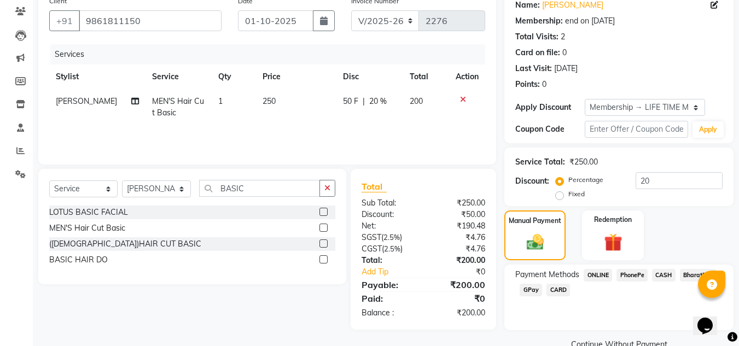
scroll to position [114, 0]
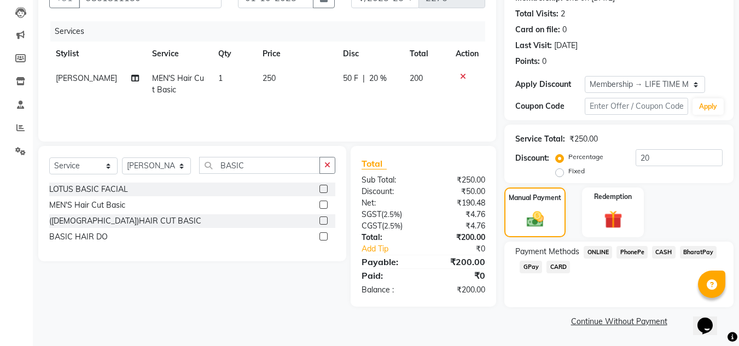
click at [637, 253] on span "PhonePe" at bounding box center [632, 252] width 31 height 13
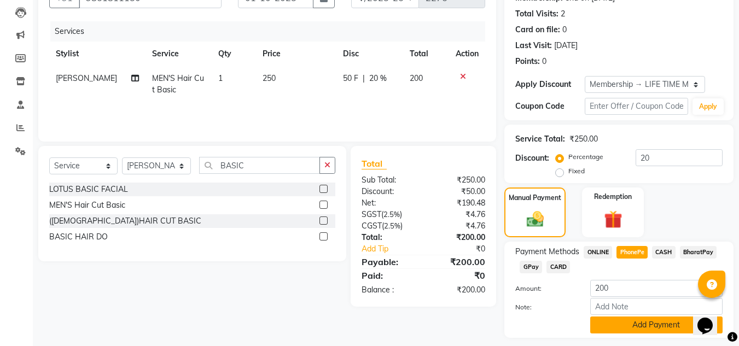
click at [659, 328] on button "Add Payment" at bounding box center [656, 325] width 132 height 17
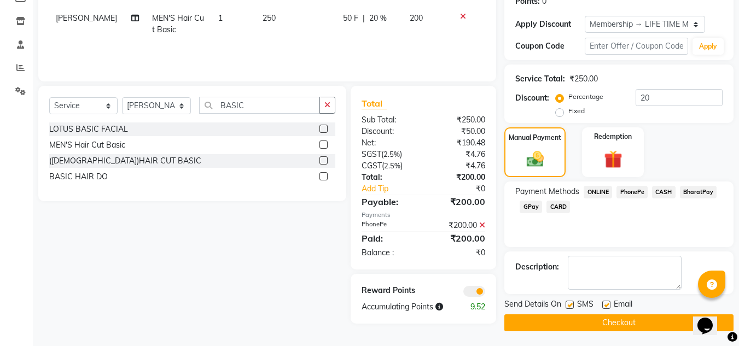
scroll to position [176, 0]
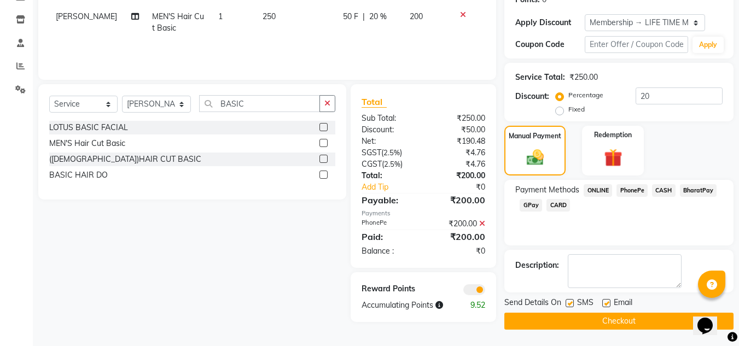
click at [626, 321] on button "Checkout" at bounding box center [618, 321] width 229 height 17
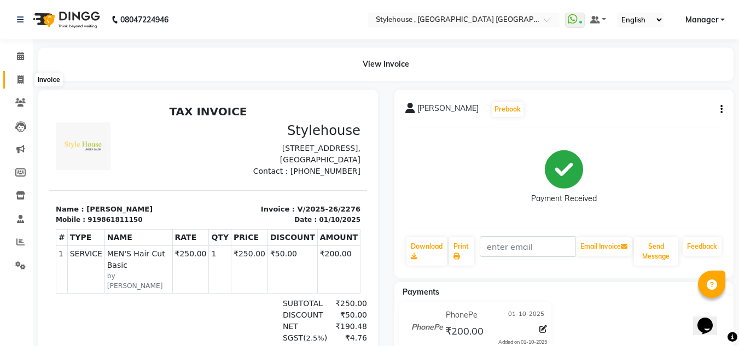
click at [21, 80] on icon at bounding box center [21, 79] width 6 height 8
select select "service"
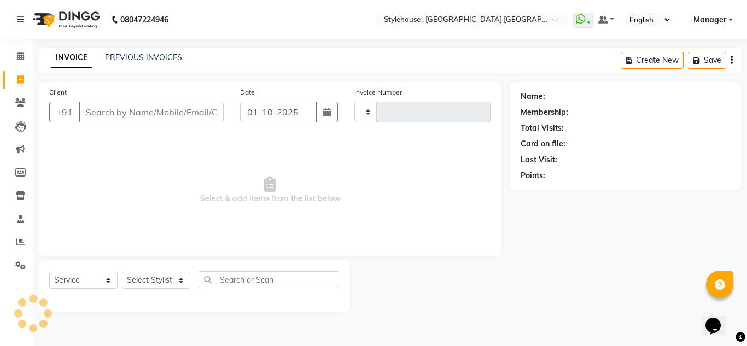
type input "2277"
select select "7793"
click at [135, 56] on link "PREVIOUS INVOICES" at bounding box center [143, 58] width 77 height 10
